Goal: Check status

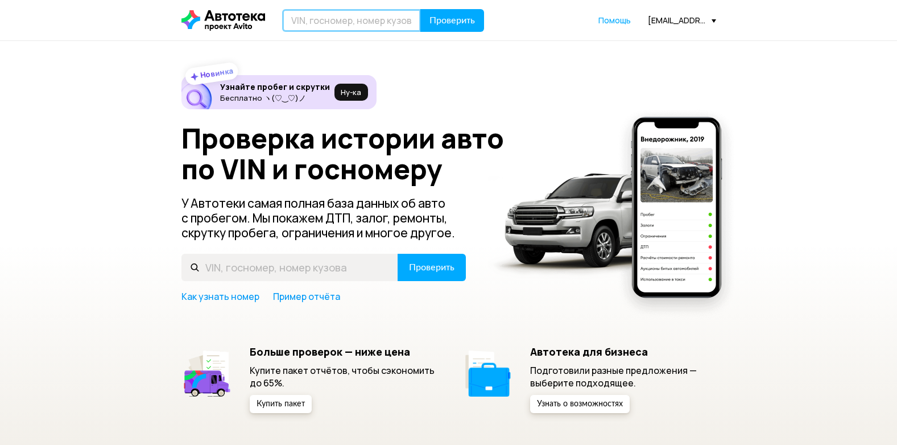
click at [304, 24] on input "text" at bounding box center [351, 20] width 139 height 23
paste input "[VEHICLE_IDENTIFICATION_NUMBER]"
type input "[VEHICLE_IDENTIFICATION_NUMBER]"
click at [461, 19] on span "Проверить" at bounding box center [453, 20] width 46 height 9
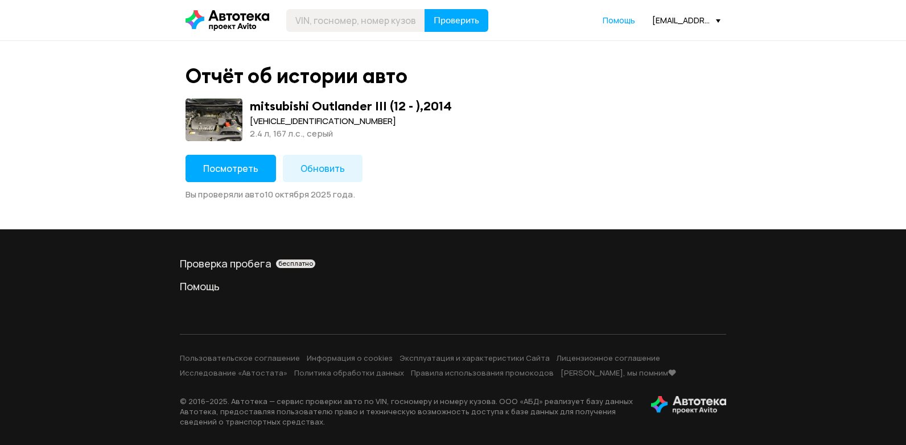
click at [260, 168] on button "Посмотреть" at bounding box center [230, 168] width 90 height 27
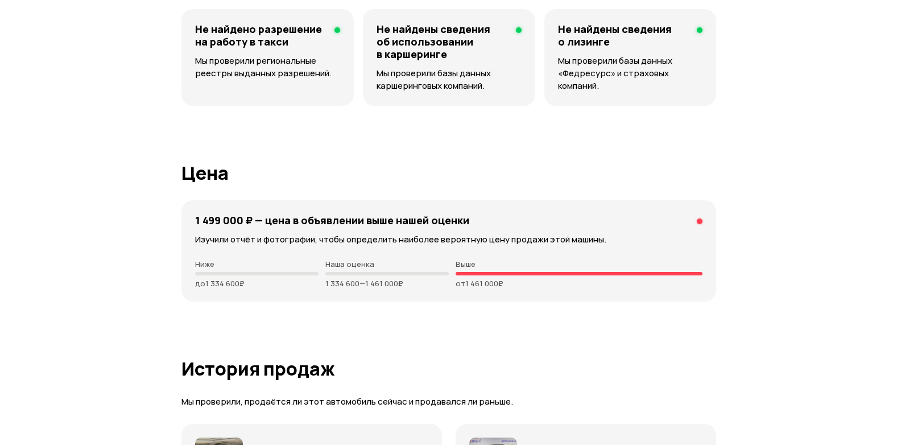
scroll to position [2731, 0]
